Goal: Task Accomplishment & Management: Use online tool/utility

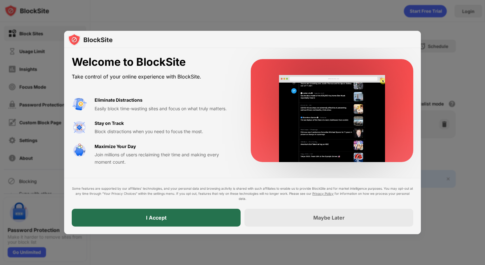
click at [128, 216] on div "I Accept" at bounding box center [156, 218] width 169 height 18
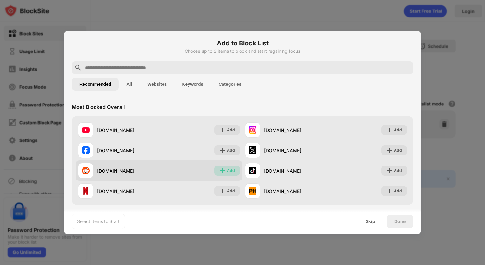
click at [222, 173] on img at bounding box center [222, 170] width 6 height 6
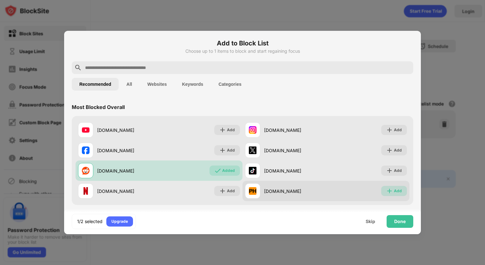
click at [394, 188] on div "Add" at bounding box center [398, 191] width 8 height 6
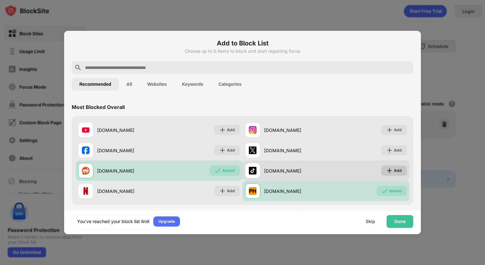
click at [394, 169] on div "Add" at bounding box center [398, 170] width 8 height 6
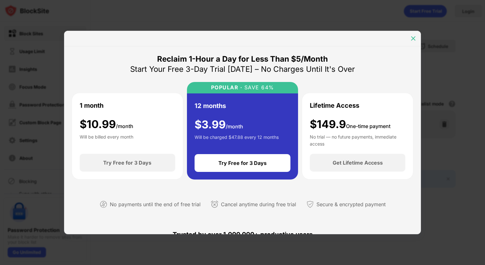
click at [413, 36] on img at bounding box center [413, 38] width 6 height 6
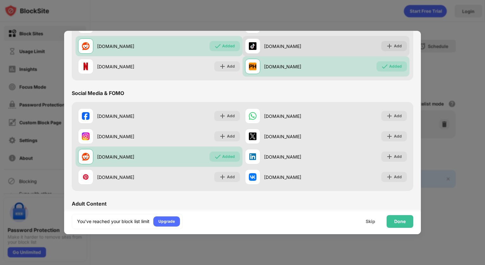
scroll to position [124, 0]
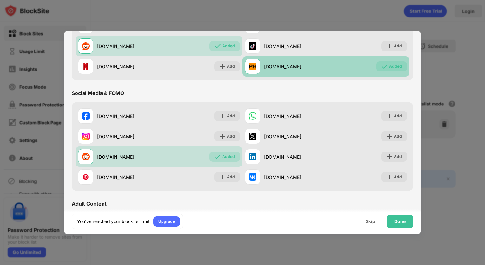
click at [389, 68] on div "Added" at bounding box center [395, 66] width 13 height 6
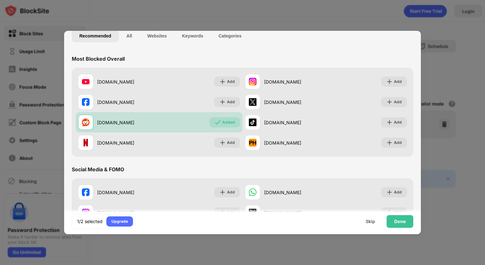
scroll to position [50, 0]
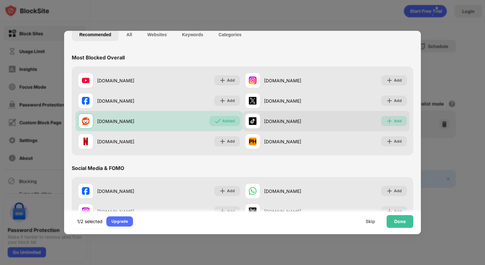
click at [388, 118] on img at bounding box center [389, 121] width 6 height 6
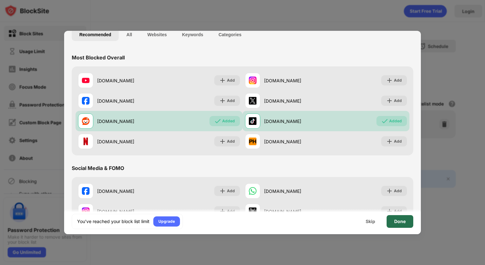
click at [401, 221] on div "Done" at bounding box center [399, 221] width 11 height 5
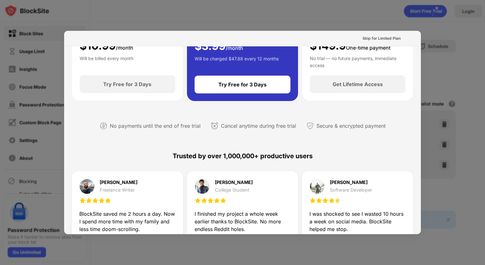
scroll to position [0, 0]
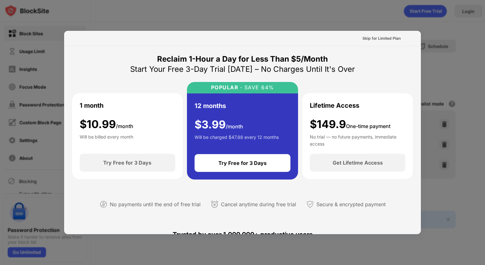
click at [361, 10] on div at bounding box center [242, 132] width 485 height 265
click at [332, 67] on div "Start Your Free 3-Day Trial [DATE] – No Charges Until It's Over" at bounding box center [242, 69] width 225 height 10
click at [371, 38] on div "Skip for Limited Plan" at bounding box center [382, 38] width 38 height 6
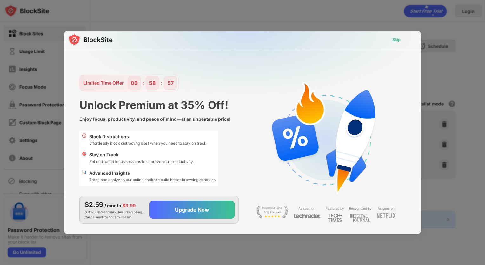
click at [394, 41] on div "Skip" at bounding box center [396, 40] width 8 height 6
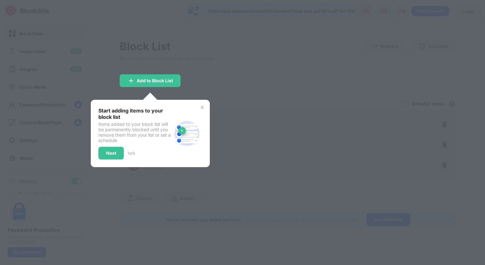
click at [202, 106] on img at bounding box center [202, 107] width 5 height 5
